Goal: Entertainment & Leisure: Consume media (video, audio)

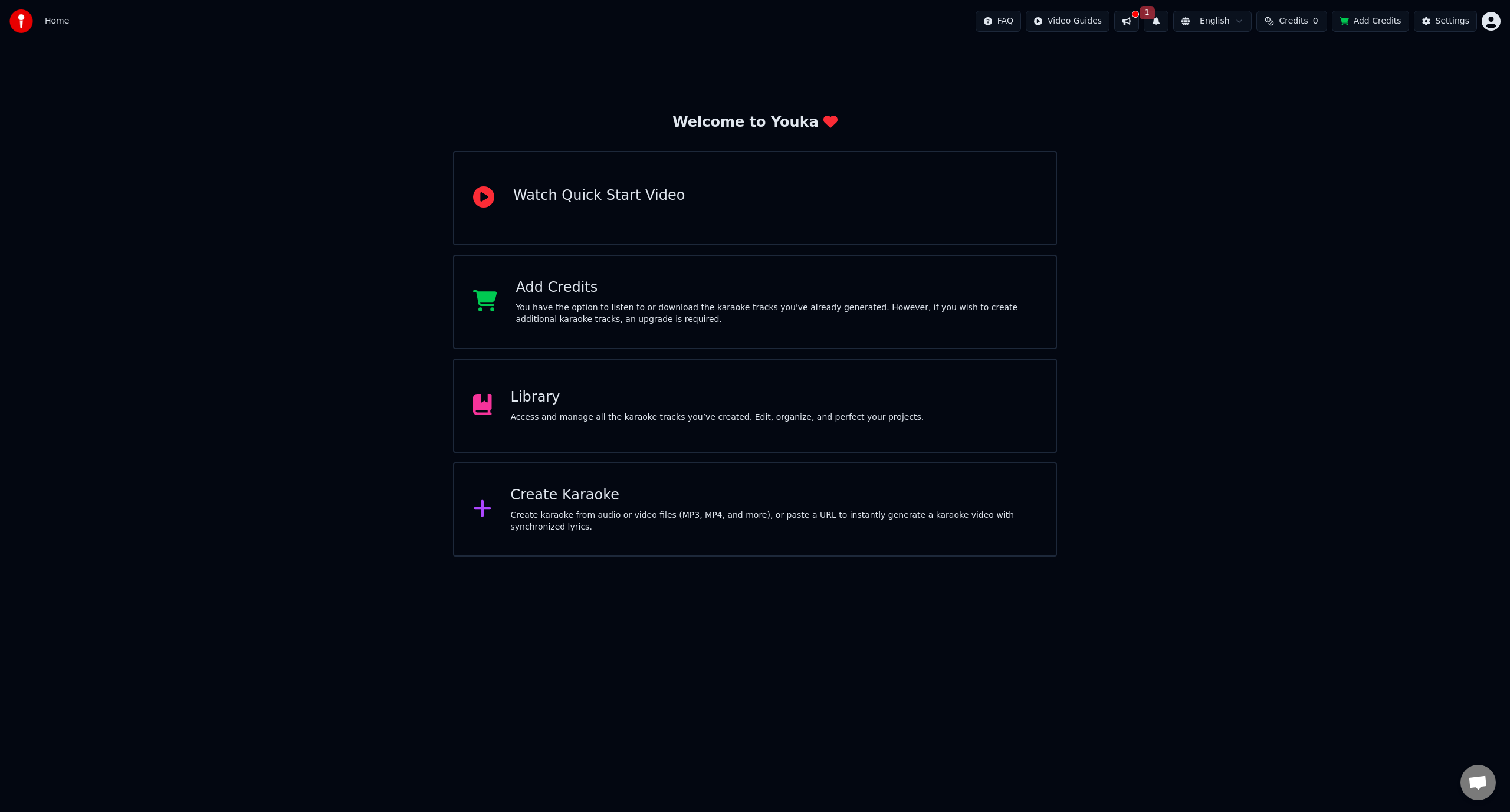
click at [1139, 27] on button at bounding box center [1126, 21] width 25 height 21
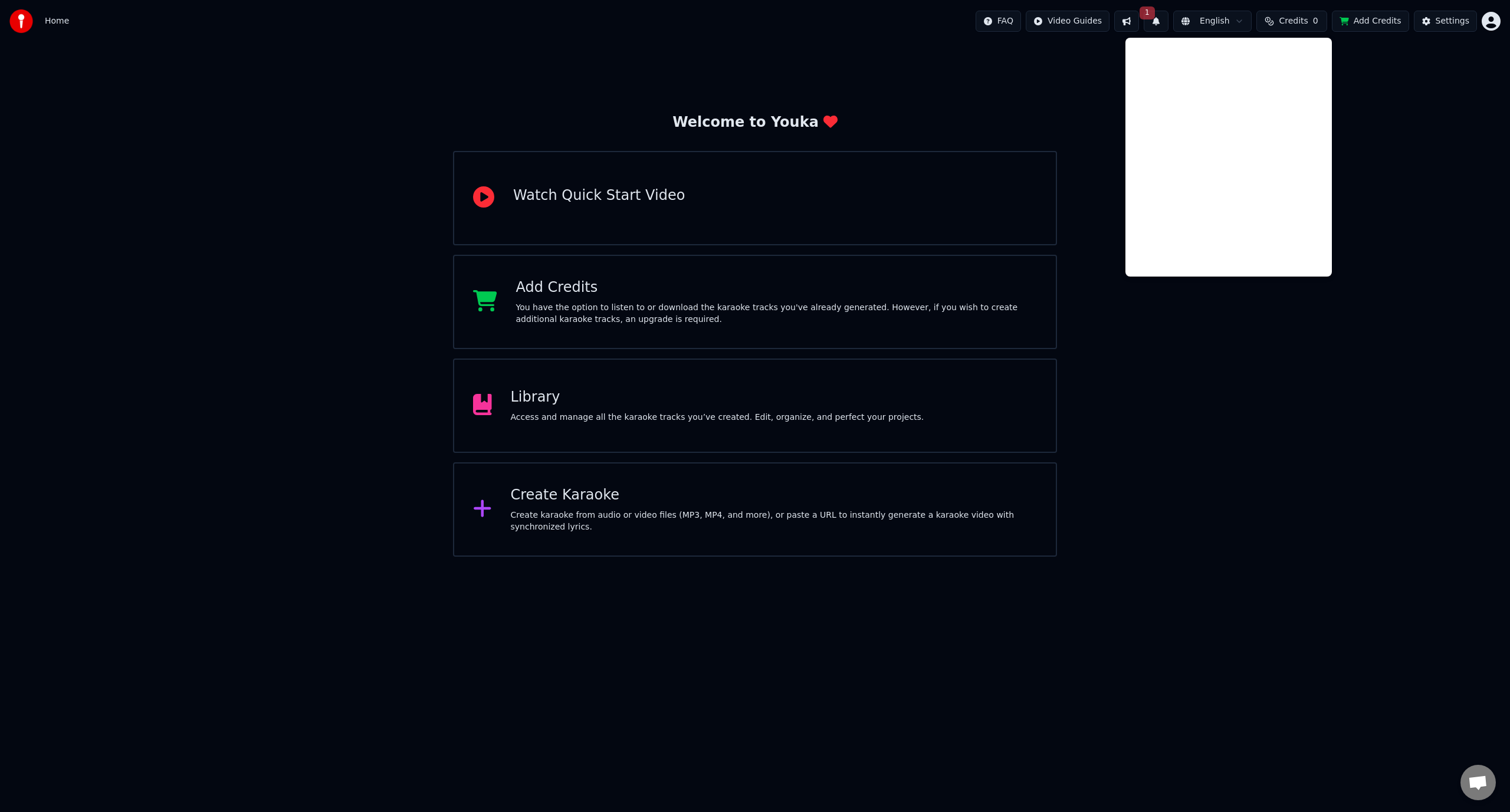
click at [1322, 28] on button "Credits 0" at bounding box center [1291, 21] width 71 height 21
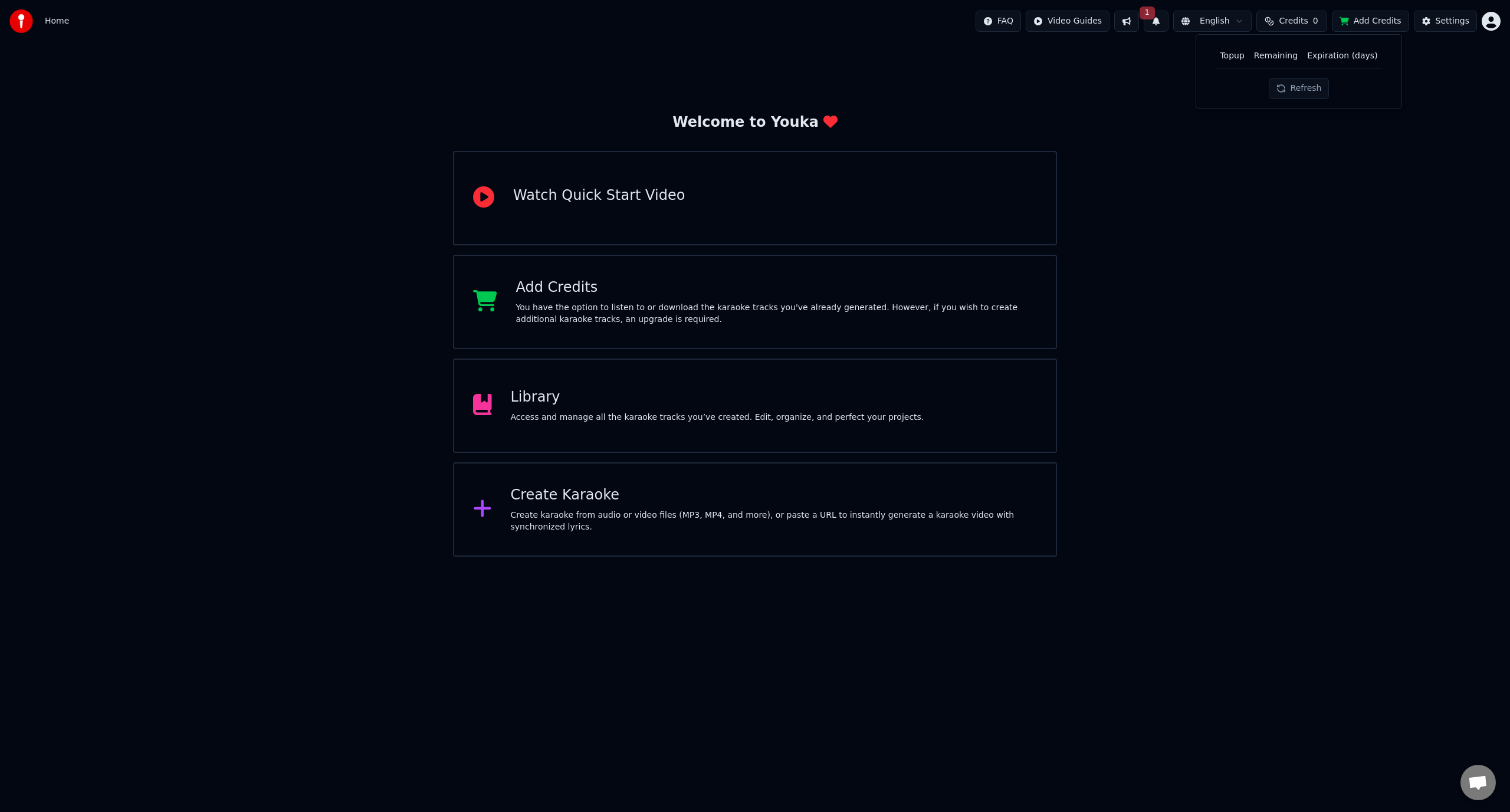
click at [1317, 84] on button "Refresh" at bounding box center [1299, 89] width 61 height 21
click at [1458, 27] on div "Settings" at bounding box center [1452, 21] width 33 height 11
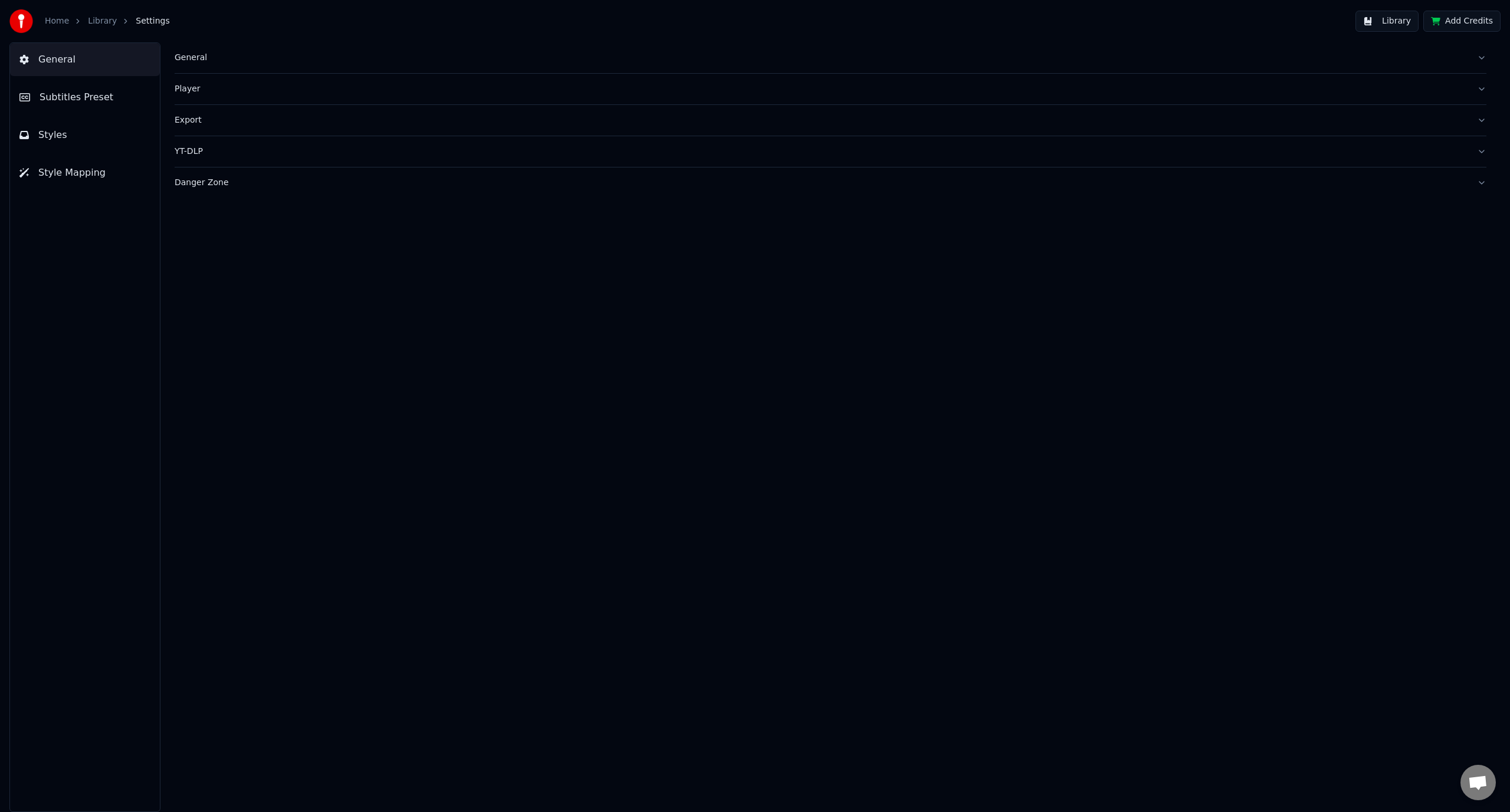
click at [86, 56] on button "General" at bounding box center [85, 59] width 150 height 33
click at [99, 18] on link "Library" at bounding box center [102, 21] width 29 height 11
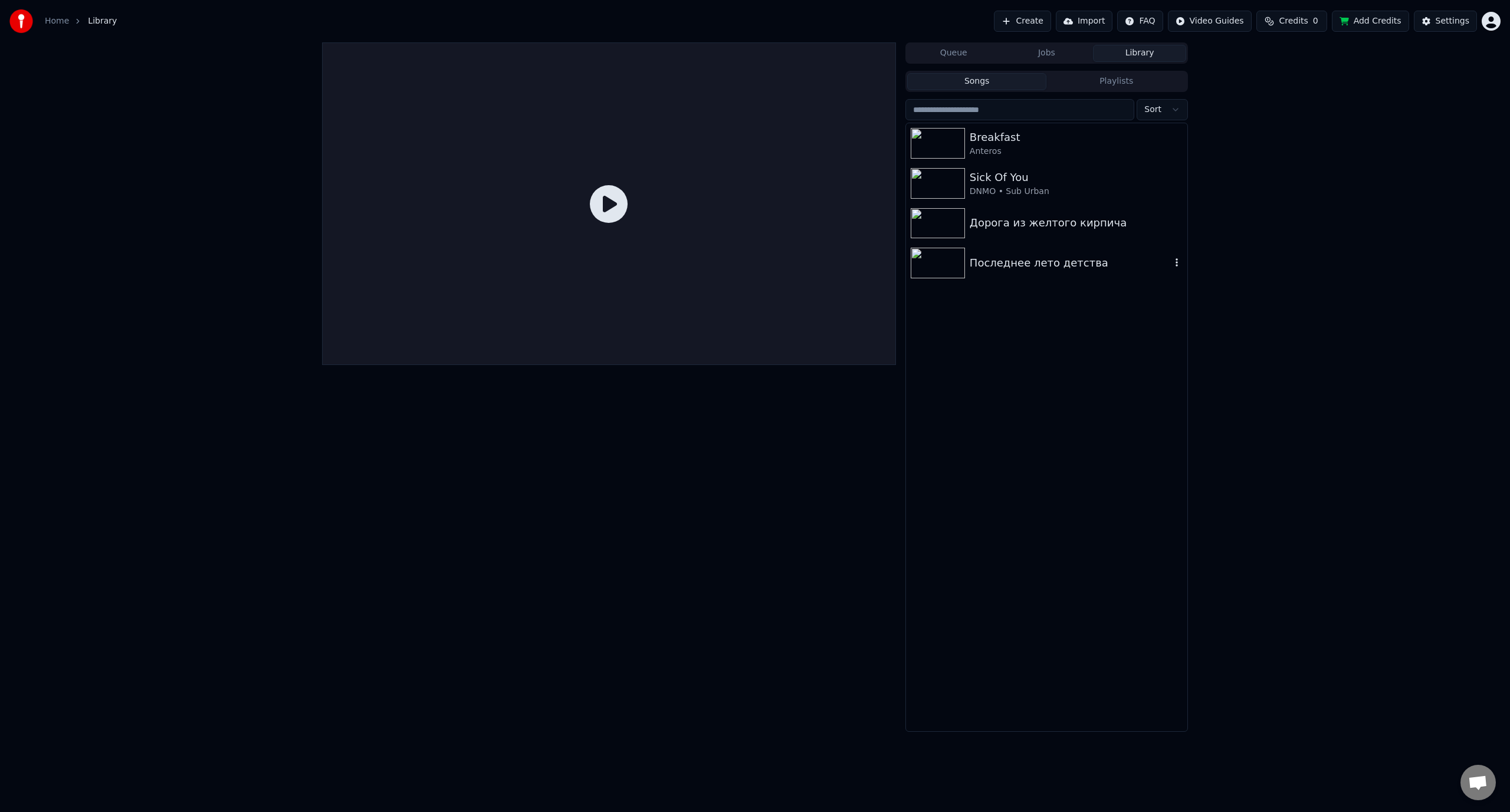
click at [992, 271] on div "Последнее лето детства" at bounding box center [1070, 262] width 201 height 16
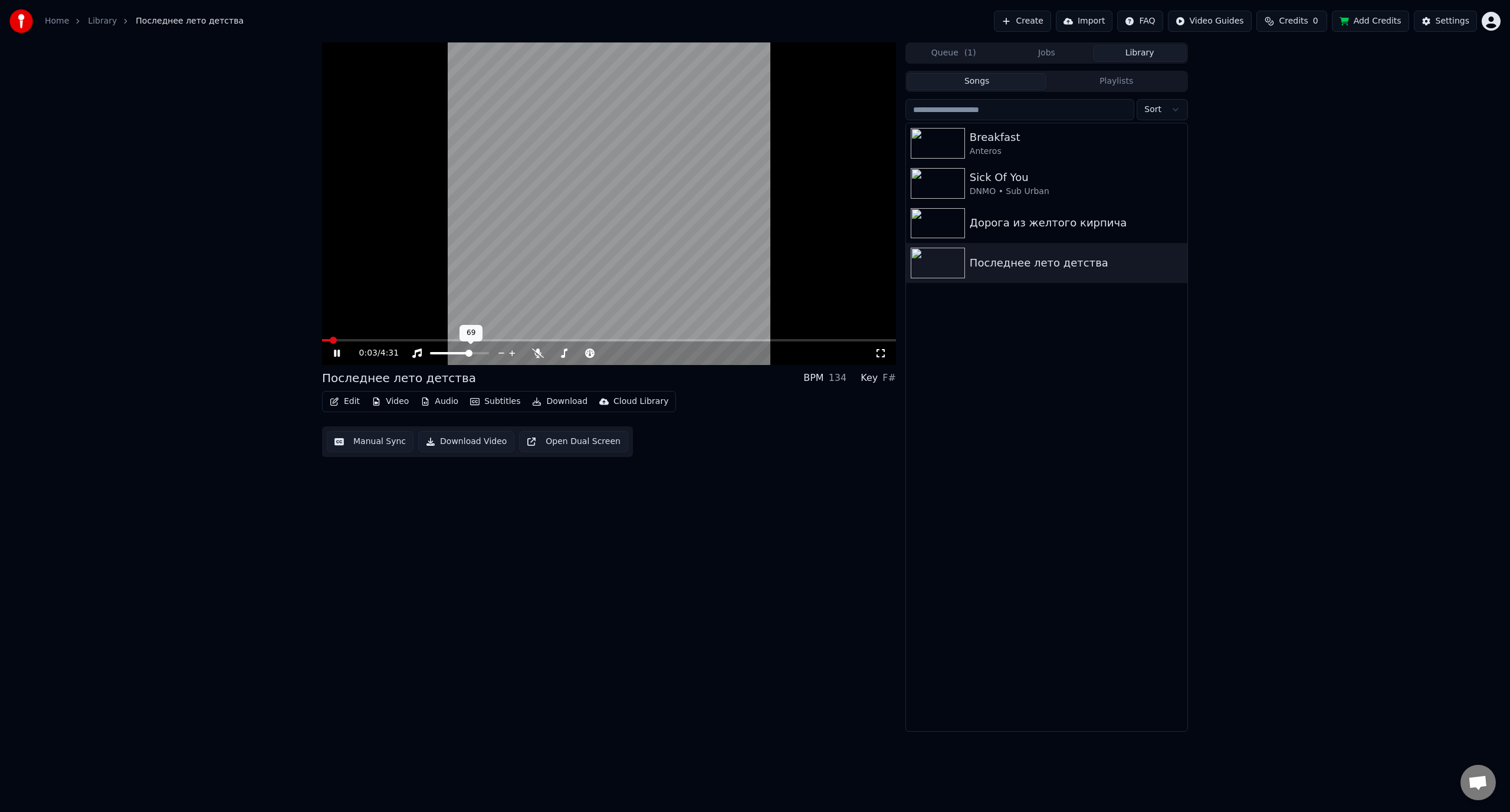
click at [471, 353] on span at bounding box center [469, 352] width 7 height 7
click at [684, 351] on div "0:05 / 4:31" at bounding box center [617, 353] width 515 height 11
click at [368, 341] on span at bounding box center [608, 340] width 574 height 2
click at [424, 342] on div "0:38 / 4:31" at bounding box center [608, 353] width 574 height 24
click at [424, 337] on video at bounding box center [608, 203] width 574 height 323
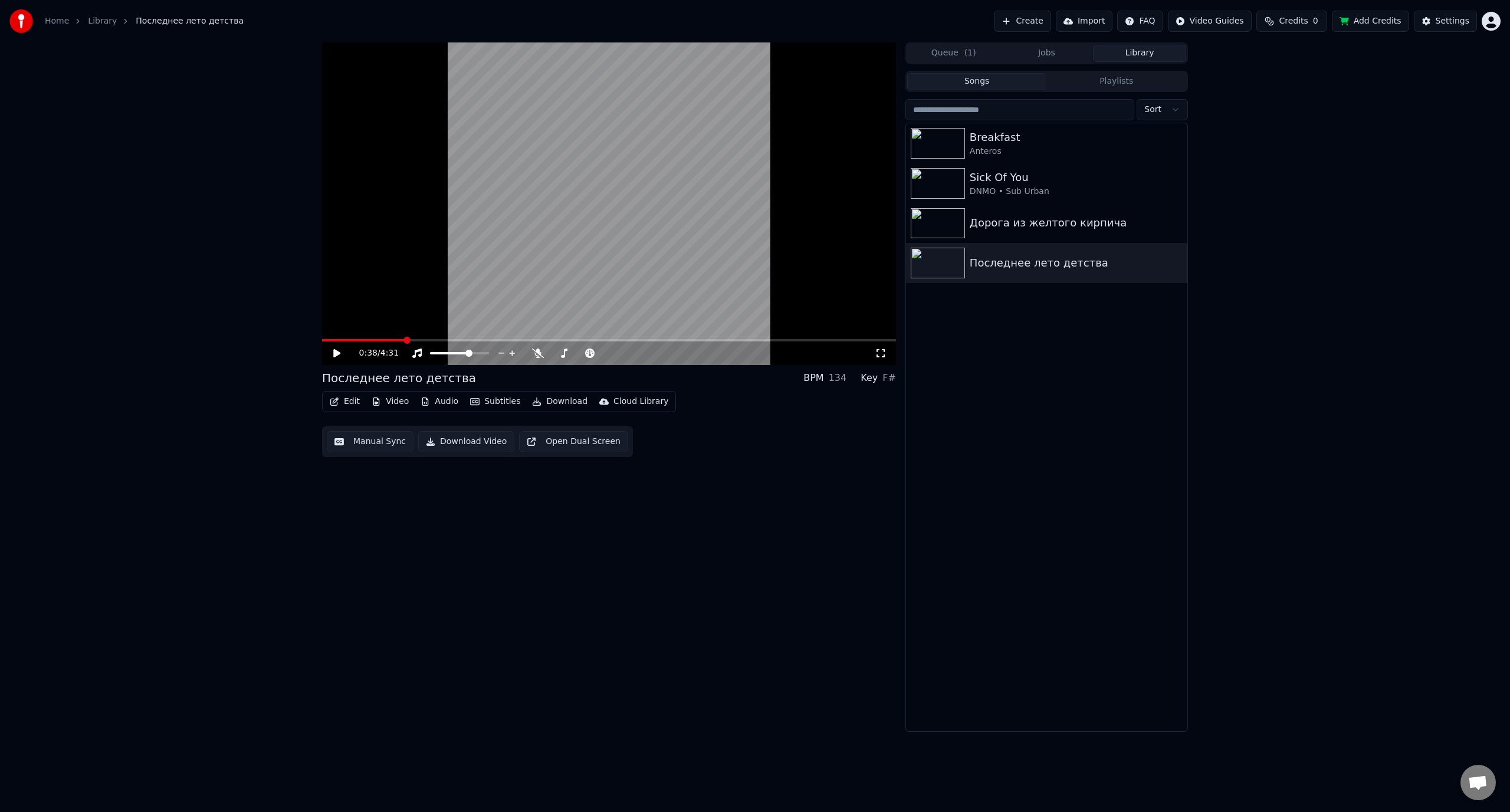
click at [424, 339] on video at bounding box center [608, 203] width 574 height 323
click at [428, 341] on span at bounding box center [608, 340] width 574 height 2
click at [468, 282] on video at bounding box center [608, 203] width 574 height 323
click at [486, 291] on video at bounding box center [608, 203] width 574 height 323
click at [1032, 148] on div "Anteros" at bounding box center [1070, 152] width 201 height 11
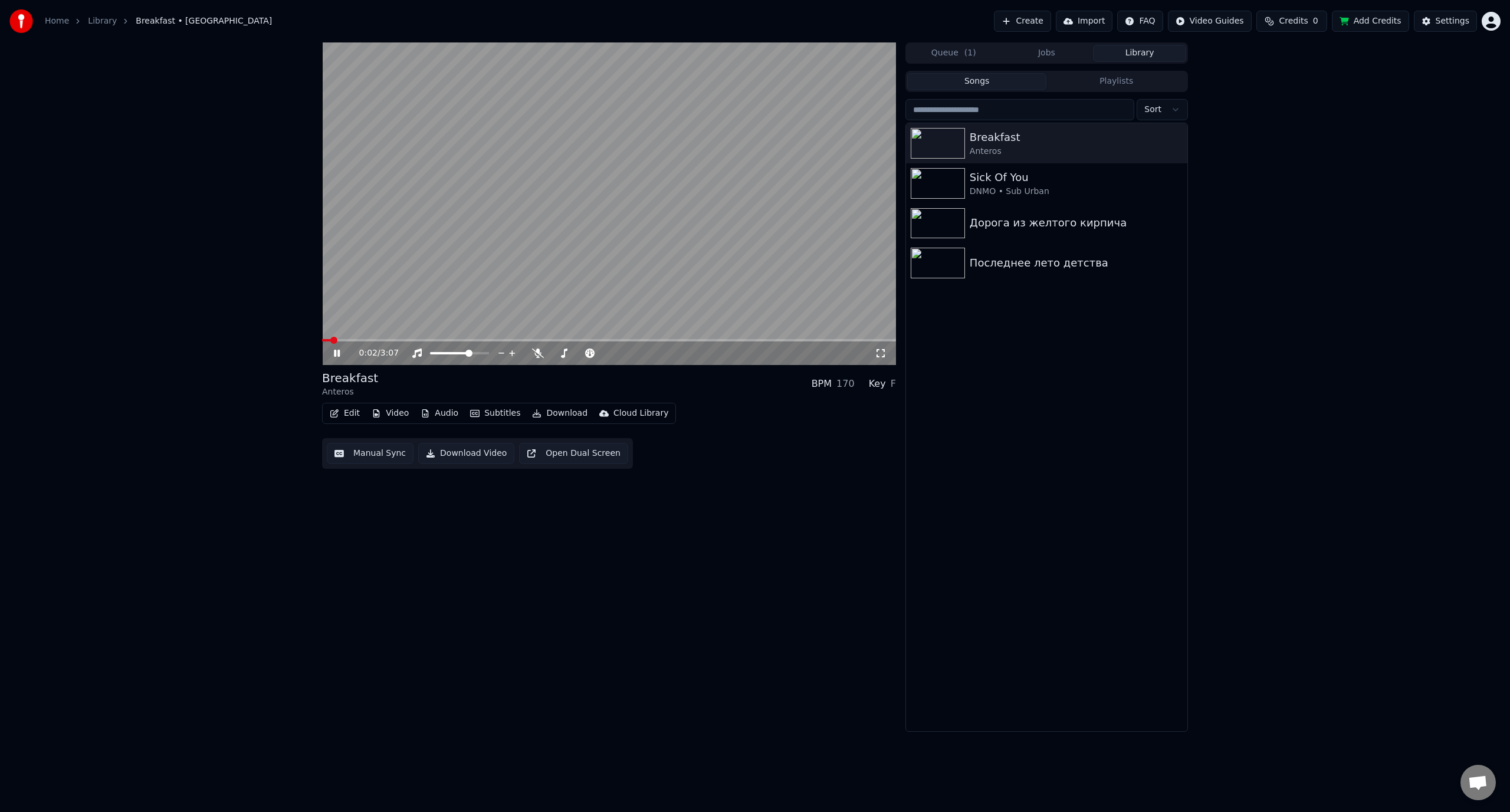
click at [722, 359] on div "0:02 / 3:07" at bounding box center [617, 353] width 515 height 11
